Goal: Task Accomplishment & Management: Manage account settings

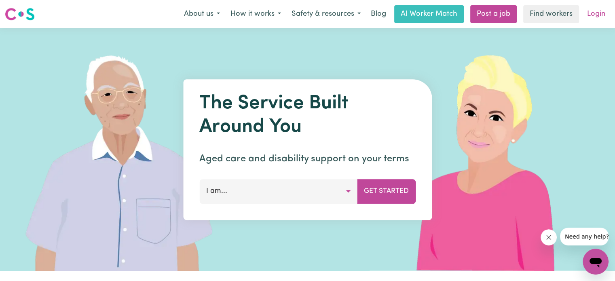
click at [588, 16] on link "Login" at bounding box center [596, 14] width 28 height 18
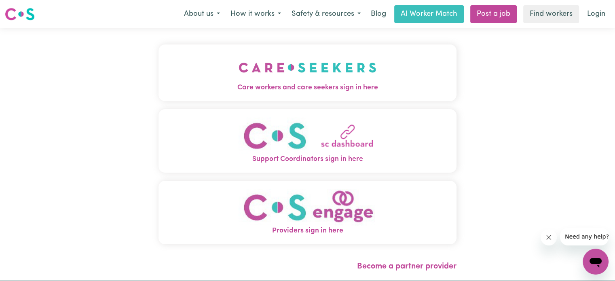
click at [303, 77] on img "Care workers and care seekers sign in here" at bounding box center [308, 68] width 138 height 30
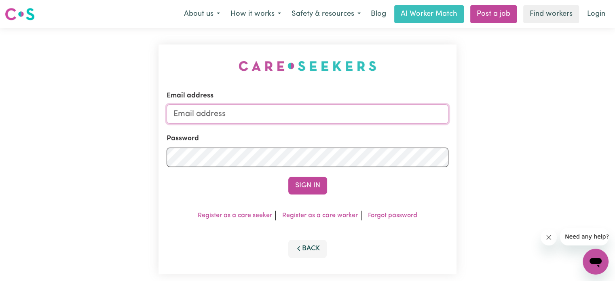
type input "[EMAIL_ADDRESS][DOMAIN_NAME]"
click at [310, 189] on button "Sign In" at bounding box center [307, 186] width 39 height 18
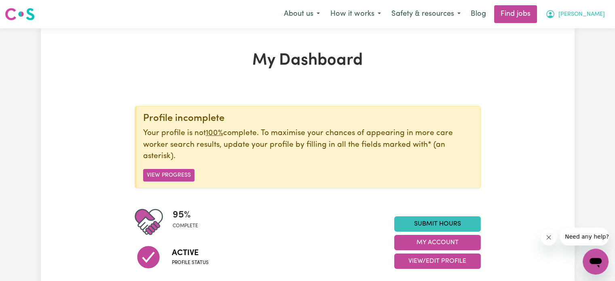
click at [594, 14] on span "[PERSON_NAME]" at bounding box center [581, 14] width 46 height 9
click at [571, 32] on link "My Account" at bounding box center [578, 31] width 64 height 15
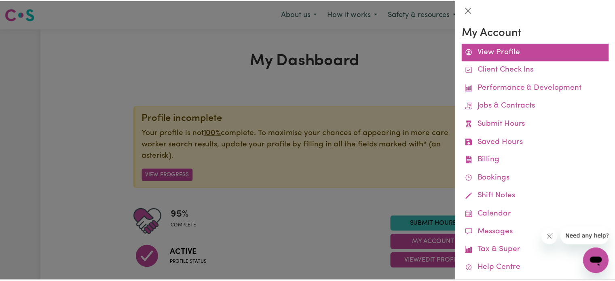
scroll to position [34, 0]
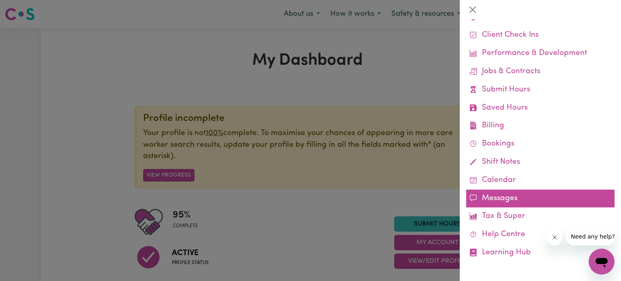
click at [492, 197] on link "Messages" at bounding box center [540, 199] width 148 height 18
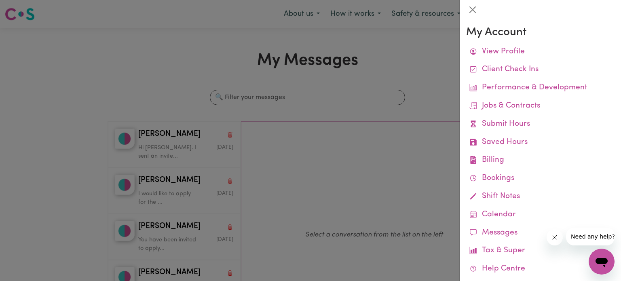
click at [148, 64] on div at bounding box center [310, 140] width 621 height 281
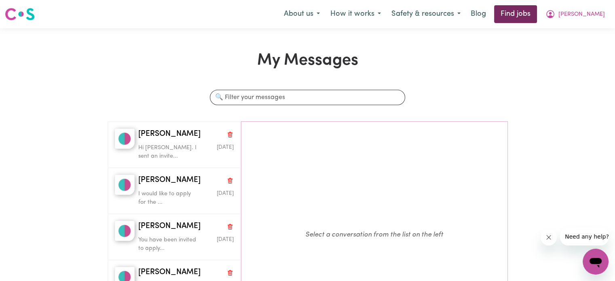
click at [537, 13] on link "Find jobs" at bounding box center [515, 14] width 43 height 18
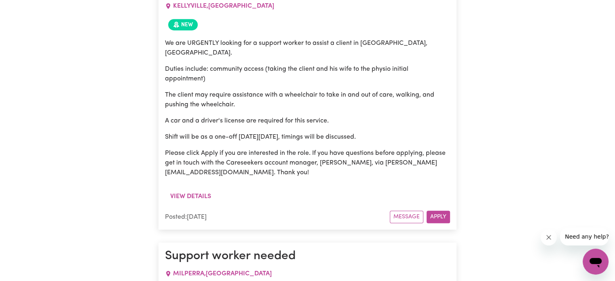
scroll to position [187, 0]
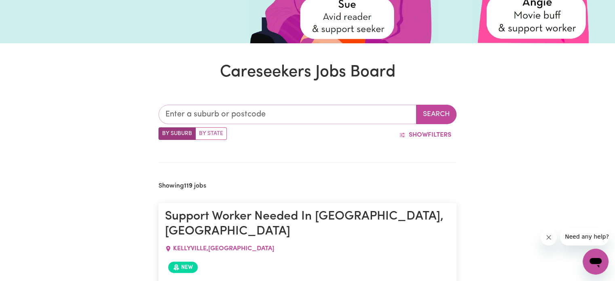
click at [207, 111] on input "text" at bounding box center [287, 114] width 258 height 19
click at [199, 113] on input "text" at bounding box center [287, 114] width 258 height 19
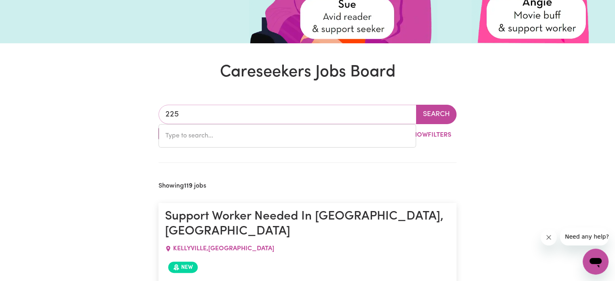
type input "2250"
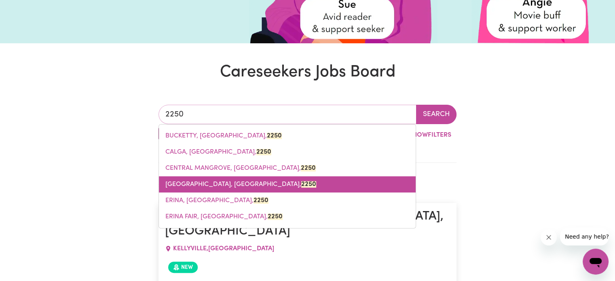
click at [212, 184] on span "[GEOGRAPHIC_DATA], [GEOGRAPHIC_DATA], 2250" at bounding box center [240, 184] width 151 height 6
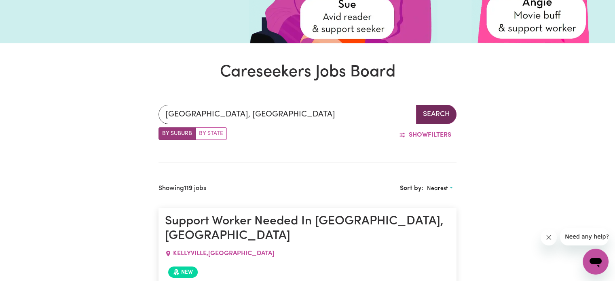
click at [431, 109] on button "Search" at bounding box center [436, 114] width 40 height 19
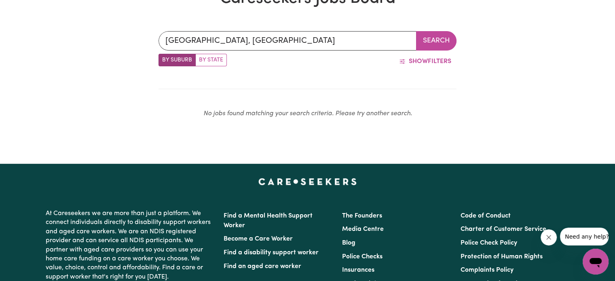
scroll to position [180, 0]
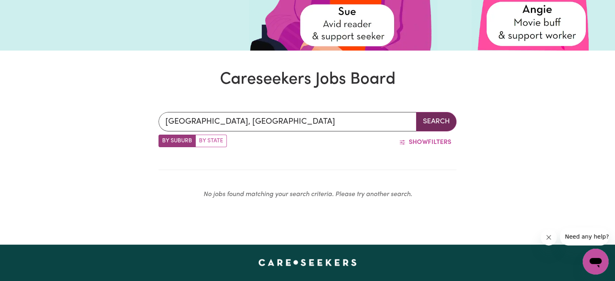
click at [433, 123] on button "Search" at bounding box center [436, 121] width 40 height 19
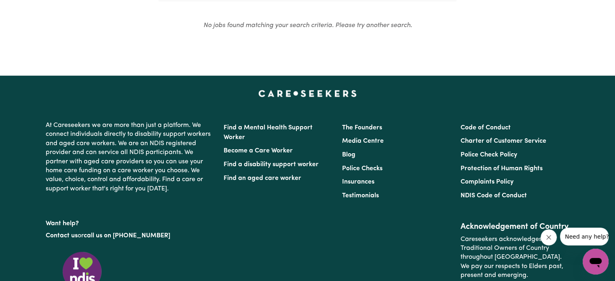
scroll to position [187, 0]
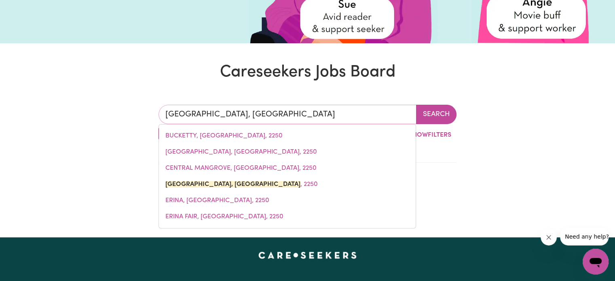
click at [311, 115] on input "[GEOGRAPHIC_DATA], [GEOGRAPHIC_DATA]" at bounding box center [287, 114] width 258 height 19
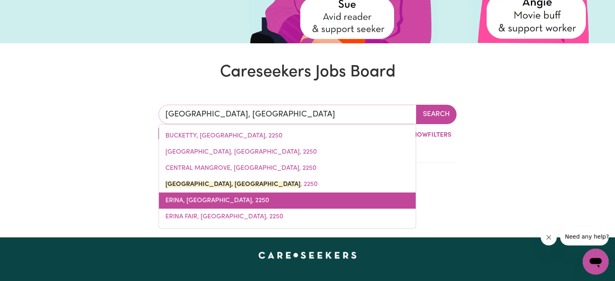
click at [218, 203] on span "ERINA, [GEOGRAPHIC_DATA], 2250" at bounding box center [217, 200] width 104 height 6
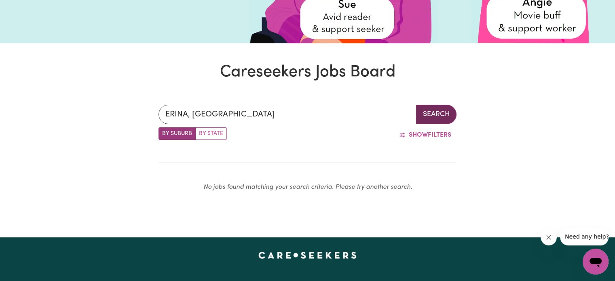
click at [442, 110] on button "Search" at bounding box center [436, 114] width 40 height 19
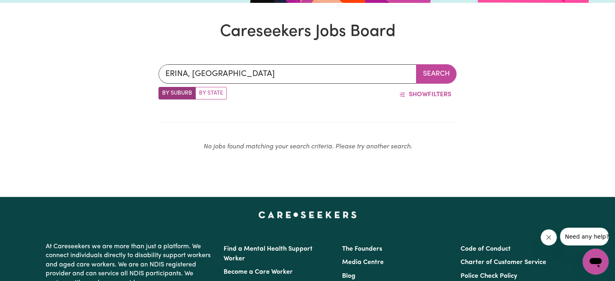
scroll to position [187, 0]
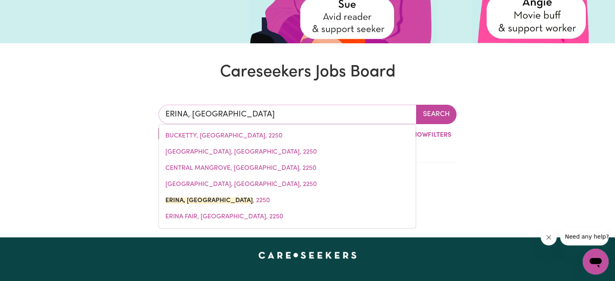
click at [259, 113] on input "ERINA, [GEOGRAPHIC_DATA]" at bounding box center [287, 114] width 258 height 19
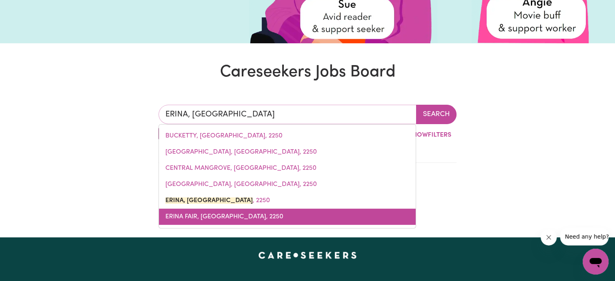
click at [232, 216] on span "ERINA FAIR, [GEOGRAPHIC_DATA], 2250" at bounding box center [224, 216] width 118 height 6
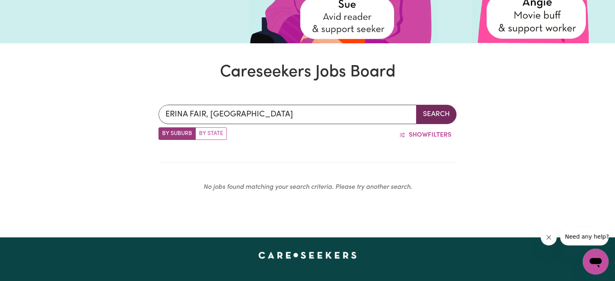
click at [432, 114] on button "Search" at bounding box center [436, 114] width 40 height 19
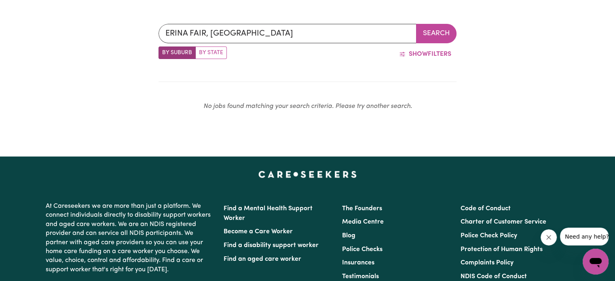
scroll to position [228, 0]
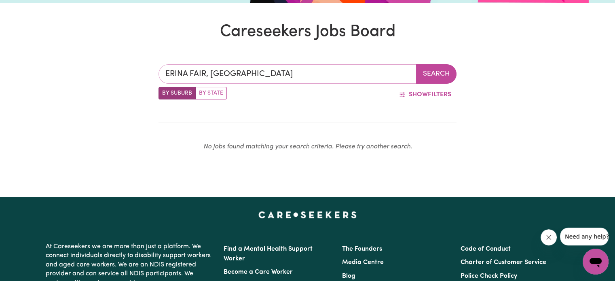
click at [279, 75] on input "ERINA FAIR, [GEOGRAPHIC_DATA]" at bounding box center [287, 73] width 258 height 19
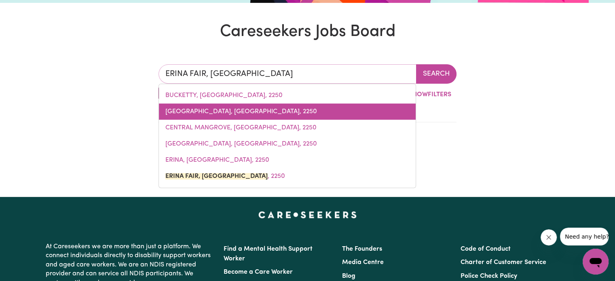
scroll to position [187, 0]
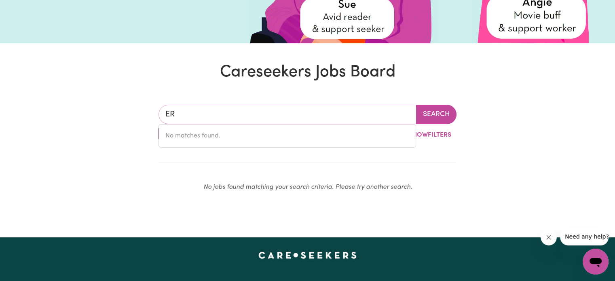
type input "E"
type input "gos"
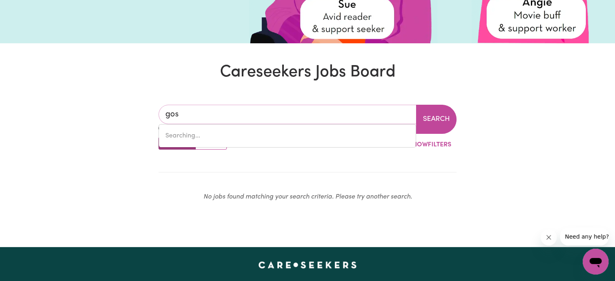
type input "[PERSON_NAME][GEOGRAPHIC_DATA], 3585"
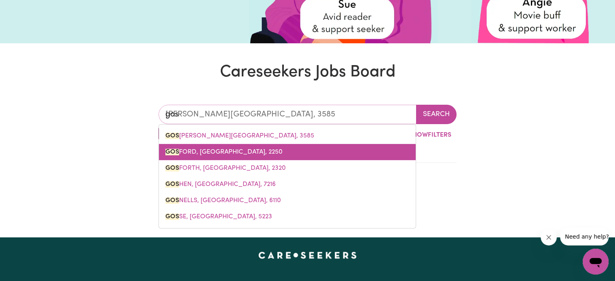
click at [265, 151] on span "GOS FORD, [GEOGRAPHIC_DATA], 2250" at bounding box center [223, 152] width 117 height 6
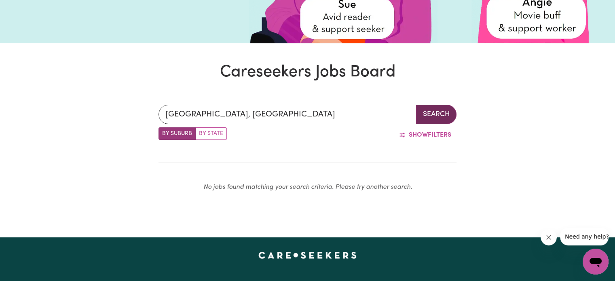
click at [431, 114] on button "Search" at bounding box center [436, 114] width 40 height 19
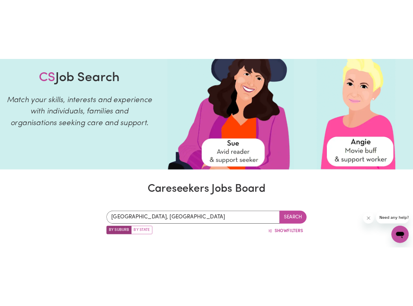
scroll to position [38, 0]
